Goal: Book appointment/travel/reservation

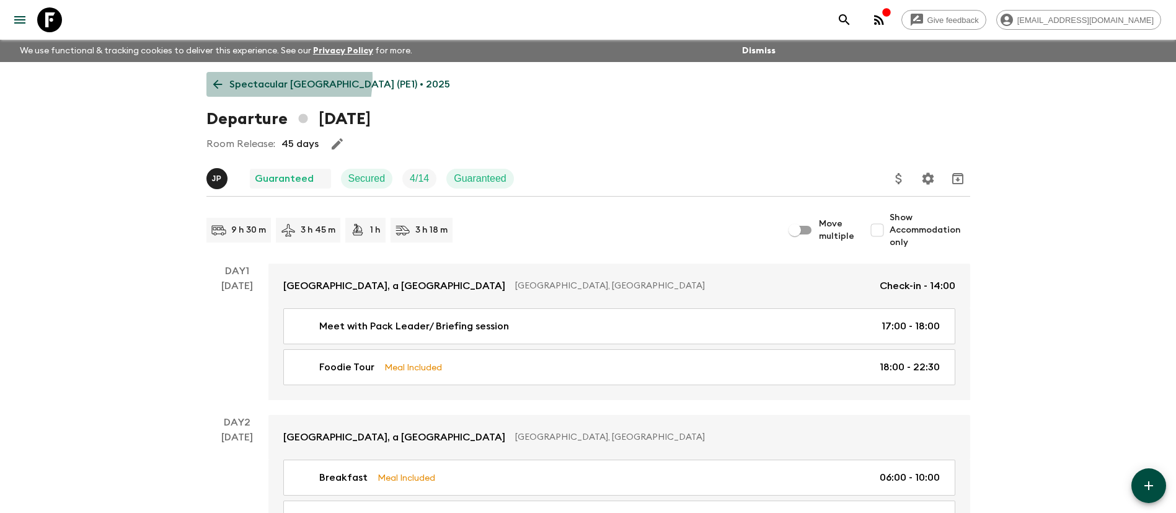
click at [254, 78] on p "Spectacular [GEOGRAPHIC_DATA] (PE1) • 2025" at bounding box center [339, 84] width 221 height 15
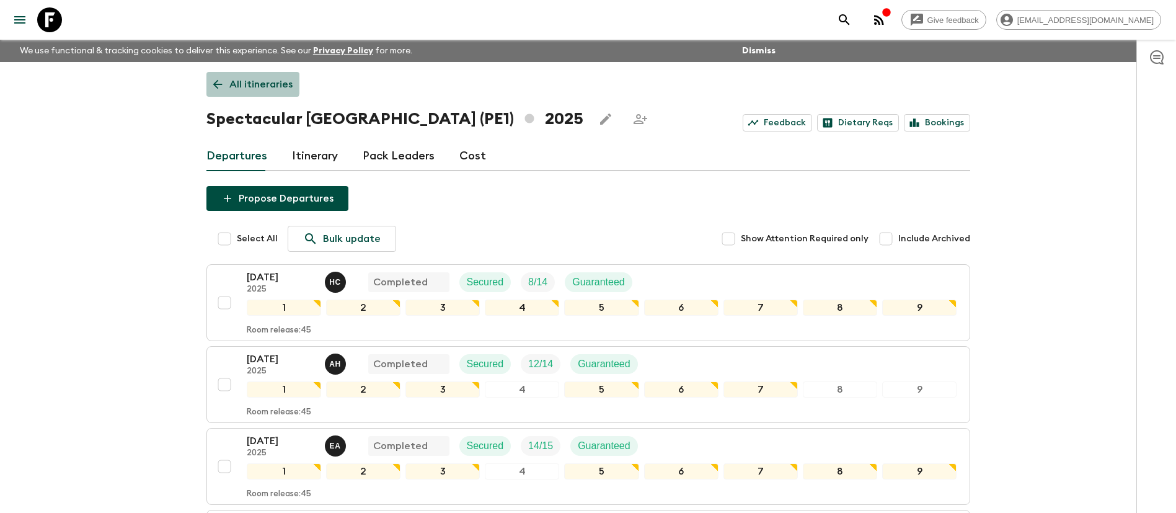
click at [247, 82] on p "All itineraries" at bounding box center [260, 84] width 63 height 15
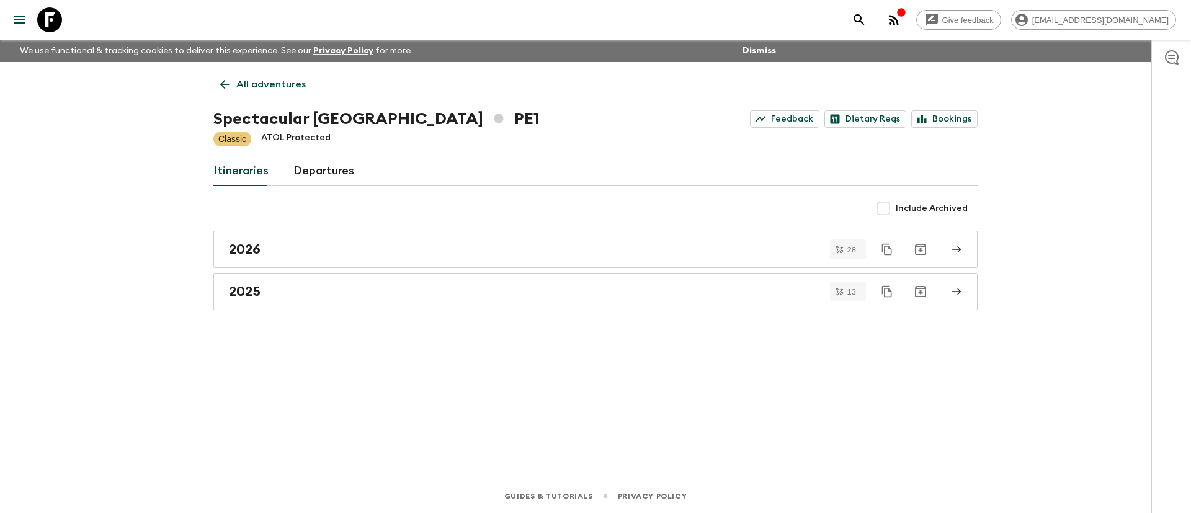
click at [259, 81] on p "All adventures" at bounding box center [270, 84] width 69 height 15
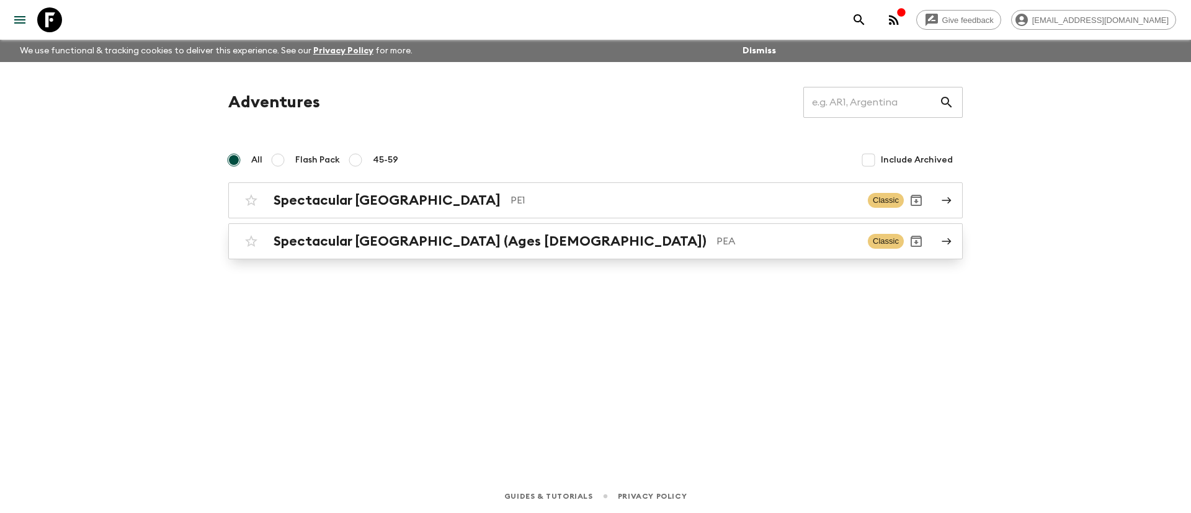
click at [358, 239] on h2 "Spectacular [GEOGRAPHIC_DATA] (Ages [DEMOGRAPHIC_DATA])" at bounding box center [489, 241] width 433 height 16
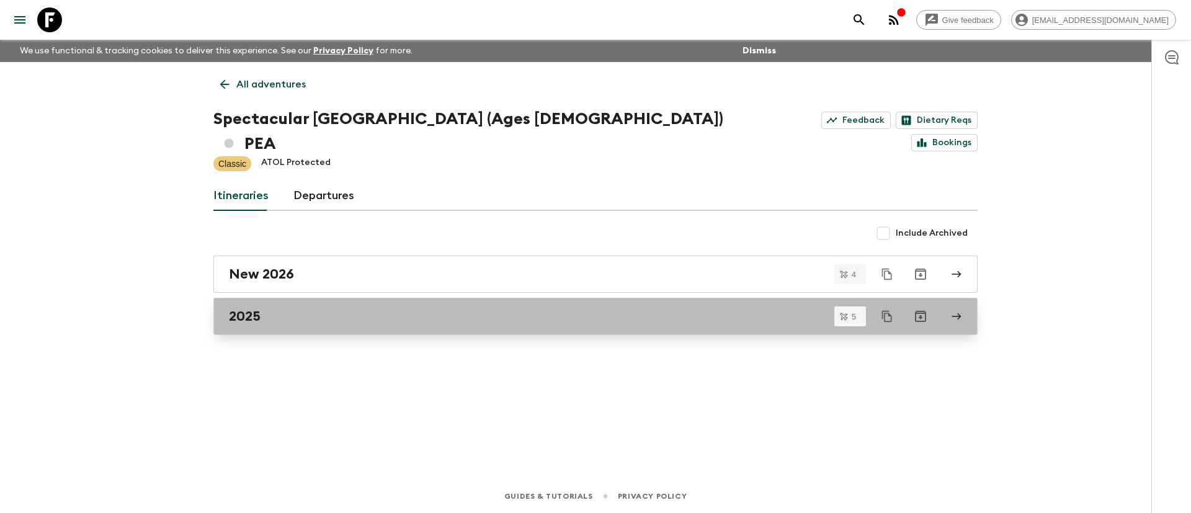
click at [275, 303] on link "2025" at bounding box center [595, 316] width 764 height 37
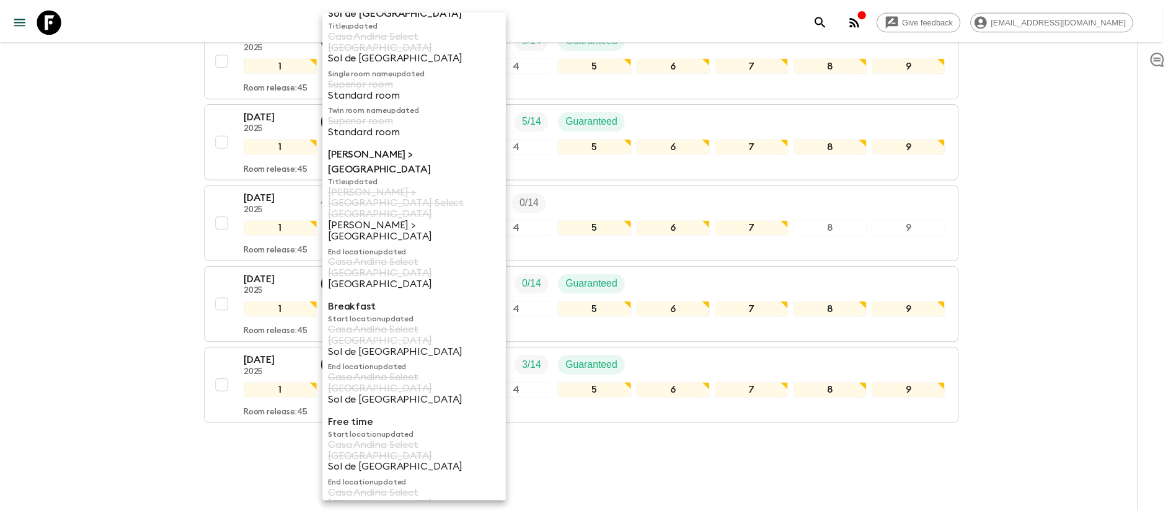
scroll to position [59, 0]
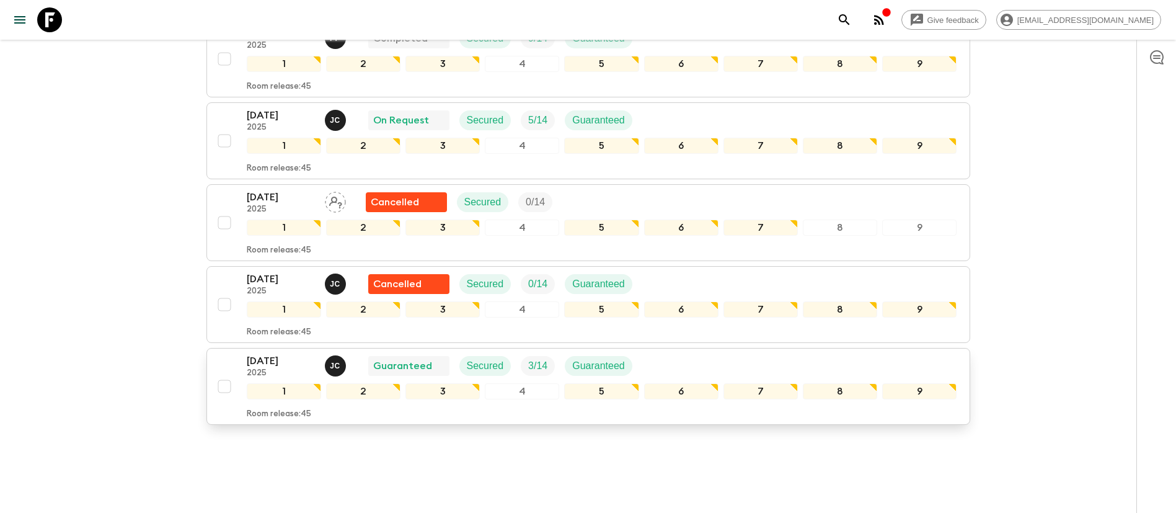
click at [251, 353] on p "[DATE]" at bounding box center [281, 360] width 68 height 15
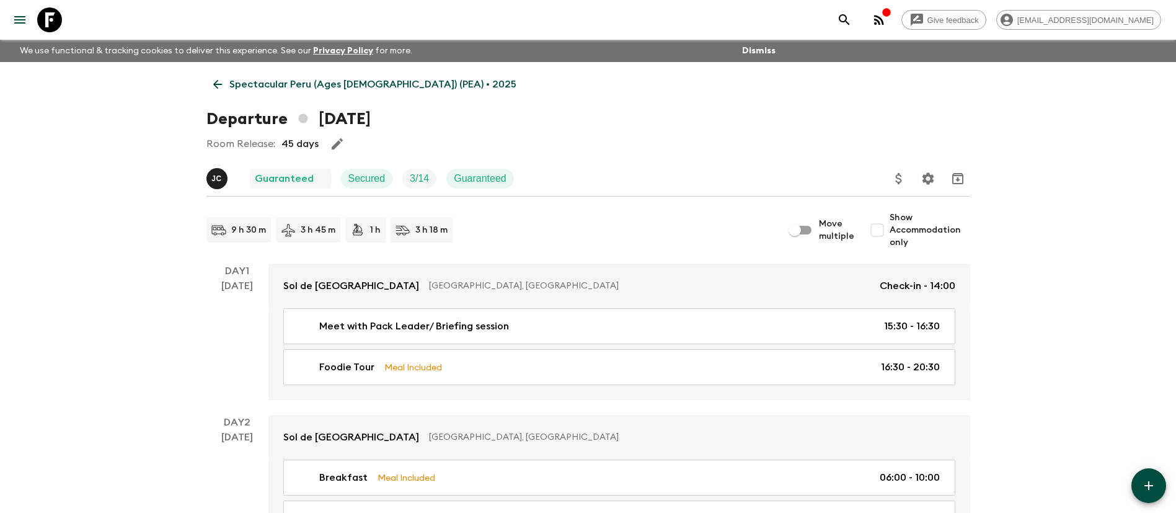
drag, startPoint x: 226, startPoint y: 82, endPoint x: 264, endPoint y: 100, distance: 41.3
click at [226, 81] on link "Spectacular Peru (Ages [DEMOGRAPHIC_DATA]) (PEA) • 2025" at bounding box center [364, 84] width 317 height 25
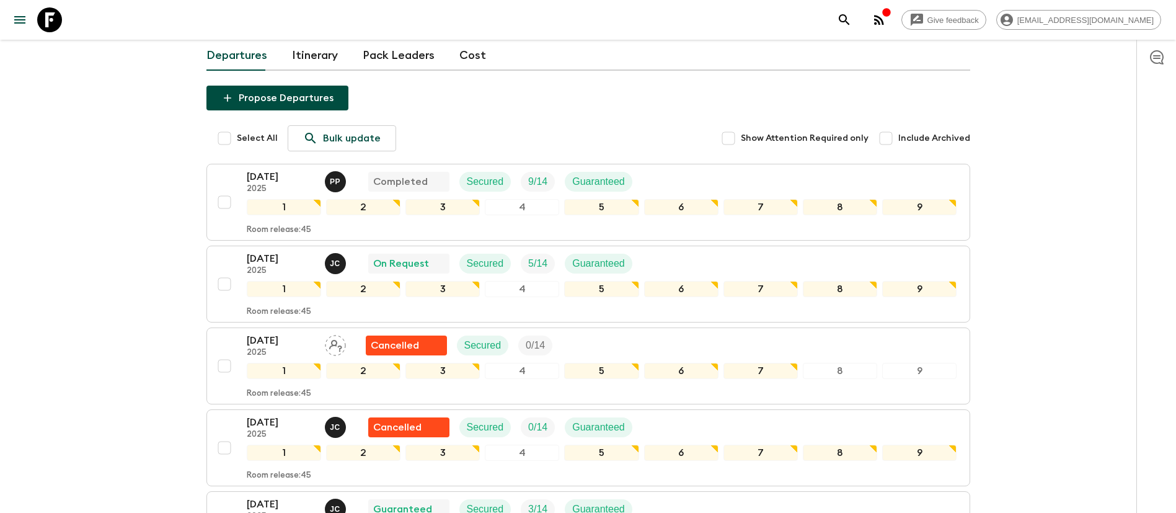
scroll to position [269, 0]
